Goal: Task Accomplishment & Management: Complete application form

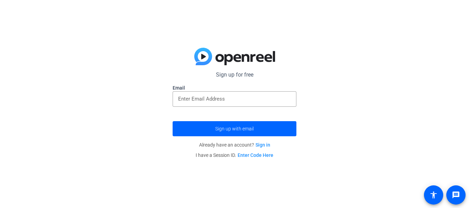
click at [205, 98] on input "email" at bounding box center [234, 99] width 113 height 8
click at [223, 100] on input "email" at bounding box center [234, 99] width 113 height 8
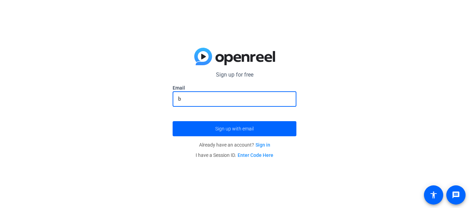
click at [223, 120] on form "Sign up for free Email b Sign up with email" at bounding box center [235, 104] width 124 height 66
click at [196, 101] on input "b" at bounding box center [234, 99] width 113 height 8
click at [187, 99] on input "b" at bounding box center [234, 99] width 113 height 8
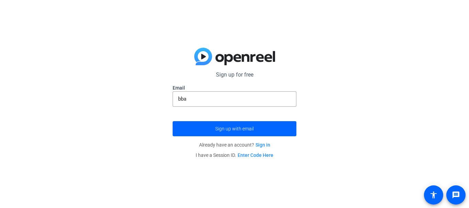
click at [217, 54] on img at bounding box center [234, 57] width 81 height 18
click at [205, 101] on input "bba" at bounding box center [234, 99] width 113 height 8
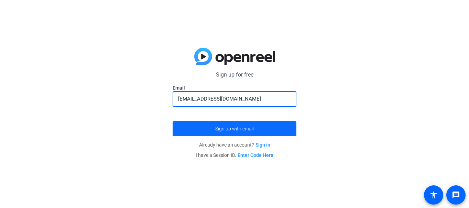
type input "[EMAIL_ADDRESS][DOMAIN_NAME]"
click at [218, 129] on span "Sign up with email" at bounding box center [234, 129] width 39 height 0
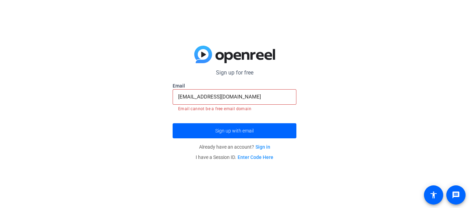
click at [259, 149] on link "Sign in" at bounding box center [263, 147] width 15 height 6
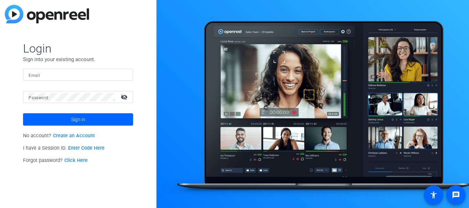
click at [74, 135] on link "Create an Account" at bounding box center [74, 136] width 42 height 6
